Goal: Obtain resource: Obtain resource

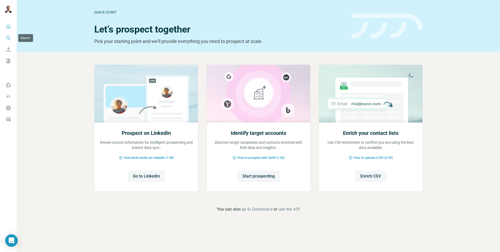
click at [4, 37] on button "Search" at bounding box center [8, 37] width 8 height 9
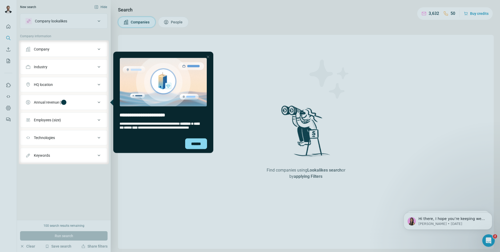
click at [86, 51] on div "Company" at bounding box center [61, 49] width 70 height 5
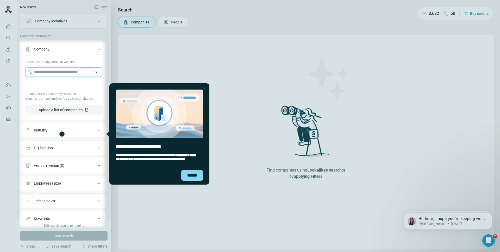
click at [76, 70] on input "text" at bounding box center [64, 72] width 77 height 9
click at [75, 70] on input "text" at bounding box center [64, 72] width 77 height 9
click at [84, 52] on button "Company" at bounding box center [63, 50] width 87 height 15
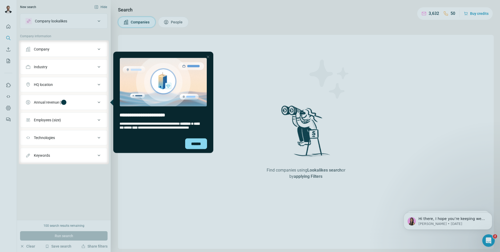
click at [76, 60] on div "Industry" at bounding box center [64, 66] width 88 height 15
click at [75, 66] on div "Industry" at bounding box center [61, 66] width 70 height 5
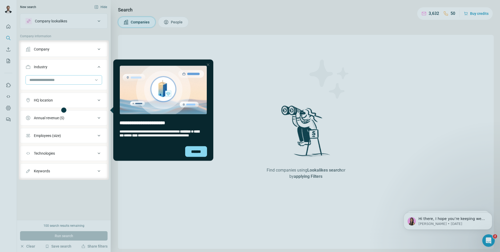
click at [68, 82] on input at bounding box center [61, 80] width 64 height 6
click at [65, 80] on input at bounding box center [61, 80] width 64 height 6
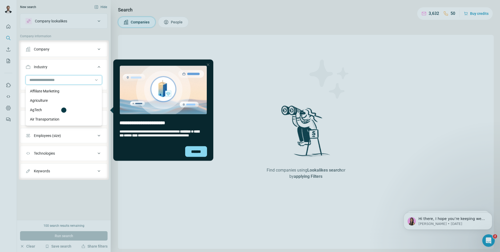
click at [61, 82] on input at bounding box center [61, 80] width 64 height 6
click at [60, 82] on input at bounding box center [61, 80] width 64 height 6
type input "****"
click at [54, 99] on p "Pharmaceutical" at bounding box center [43, 101] width 26 height 5
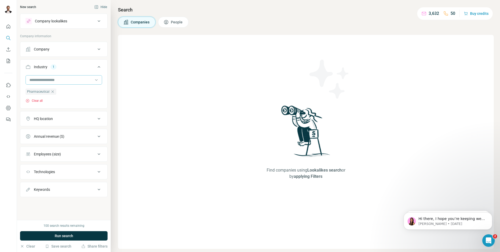
click at [54, 81] on input at bounding box center [61, 80] width 64 height 6
type input "***"
click at [54, 114] on div "Biopharma" at bounding box center [64, 113] width 68 height 5
click at [66, 81] on input at bounding box center [61, 80] width 64 height 6
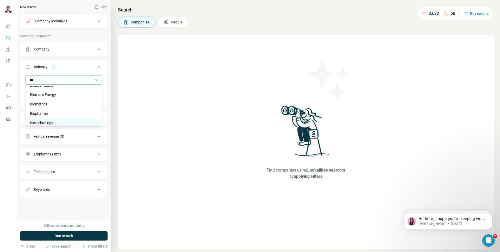
type input "***"
click at [62, 123] on div "Biotechnology" at bounding box center [64, 122] width 68 height 5
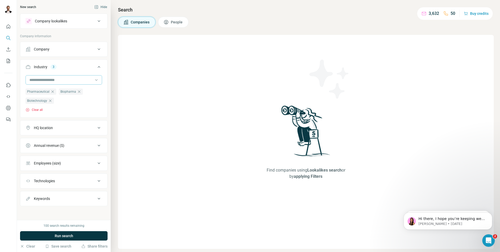
click at [71, 84] on div at bounding box center [61, 80] width 64 height 9
click at [65, 79] on input at bounding box center [61, 80] width 64 height 6
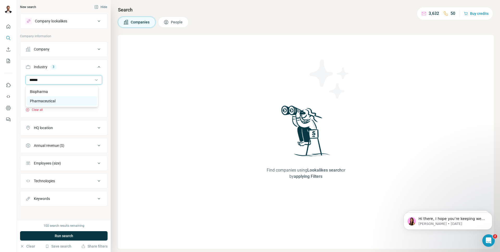
type input "******"
click at [66, 101] on div "Pharmaceutical" at bounding box center [62, 101] width 64 height 5
click at [83, 23] on div "Company lookalikes" at bounding box center [61, 21] width 70 height 6
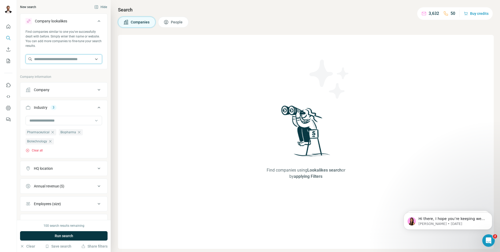
click at [62, 58] on input "text" at bounding box center [64, 58] width 77 height 9
type input "******"
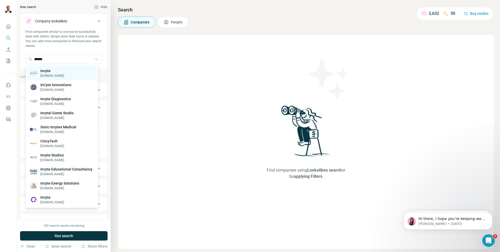
click at [61, 72] on div "Incyte [DOMAIN_NAME]" at bounding box center [62, 73] width 70 height 14
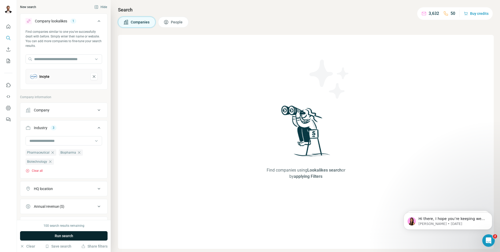
click at [74, 237] on button "Run search" at bounding box center [64, 235] width 88 height 9
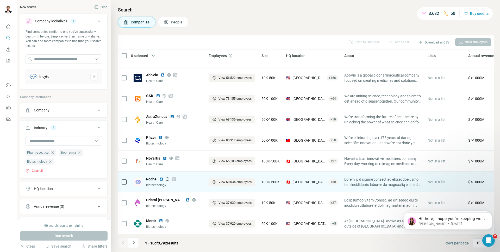
scroll to position [39, 0]
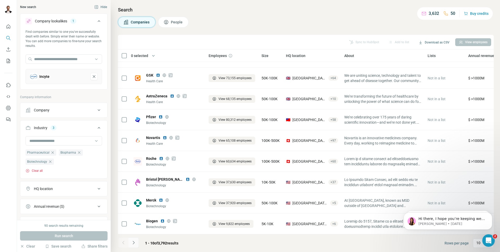
click at [133, 240] on icon "Navigate to next page" at bounding box center [133, 242] width 5 height 5
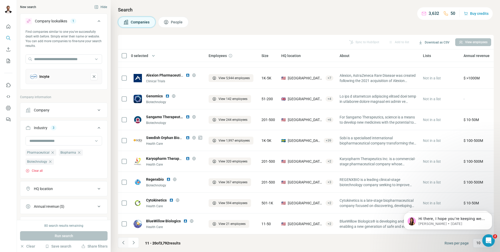
click at [120, 242] on button "Navigate to previous page" at bounding box center [123, 243] width 10 height 10
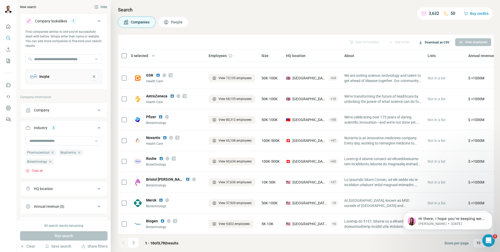
click at [428, 44] on button "Download as CSV" at bounding box center [434, 43] width 38 height 8
click at [422, 64] on div "All viewed companies (20)" at bounding box center [437, 62] width 48 height 9
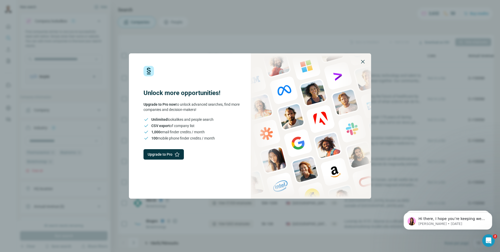
click at [363, 63] on icon "button" at bounding box center [363, 62] width 6 height 6
